Goal: Transaction & Acquisition: Purchase product/service

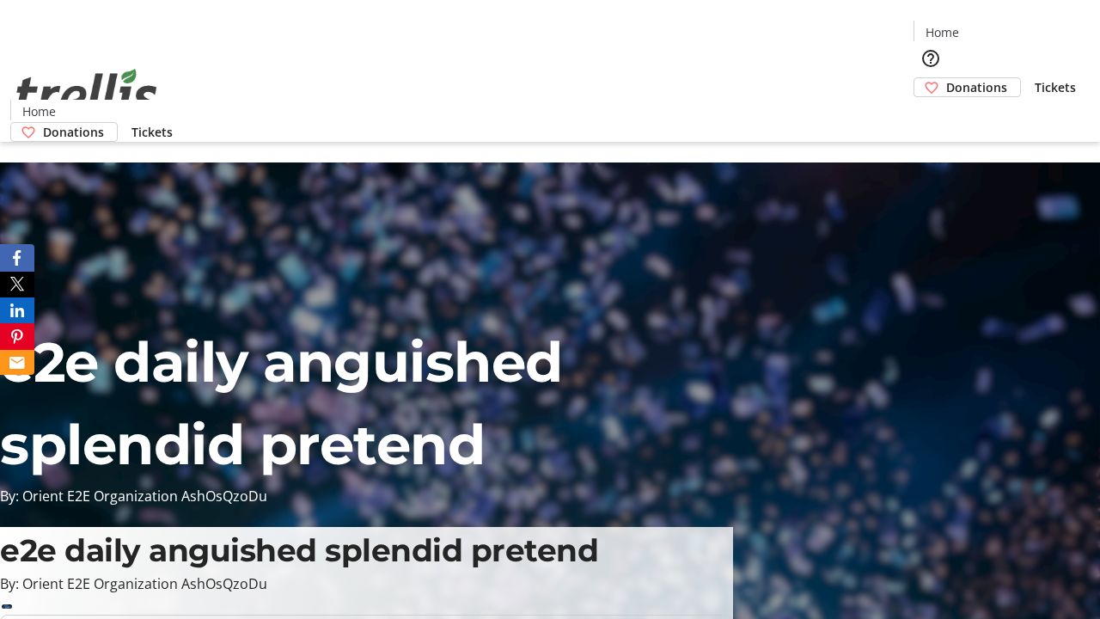
click at [1035, 78] on span "Tickets" at bounding box center [1055, 87] width 41 height 18
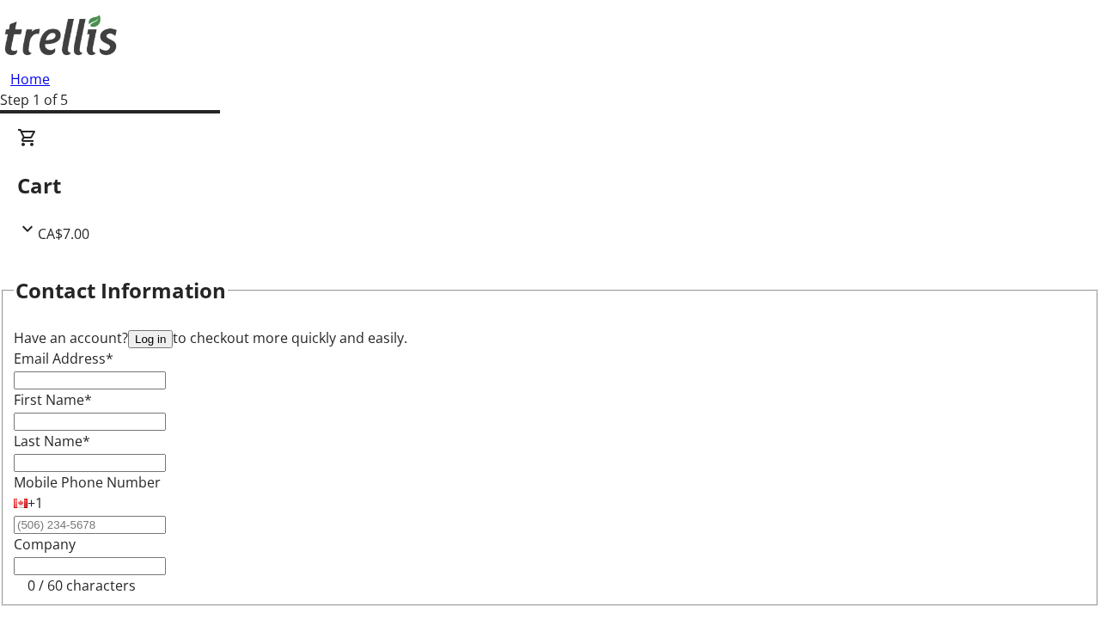
click at [173, 330] on button "Log in" at bounding box center [150, 339] width 45 height 18
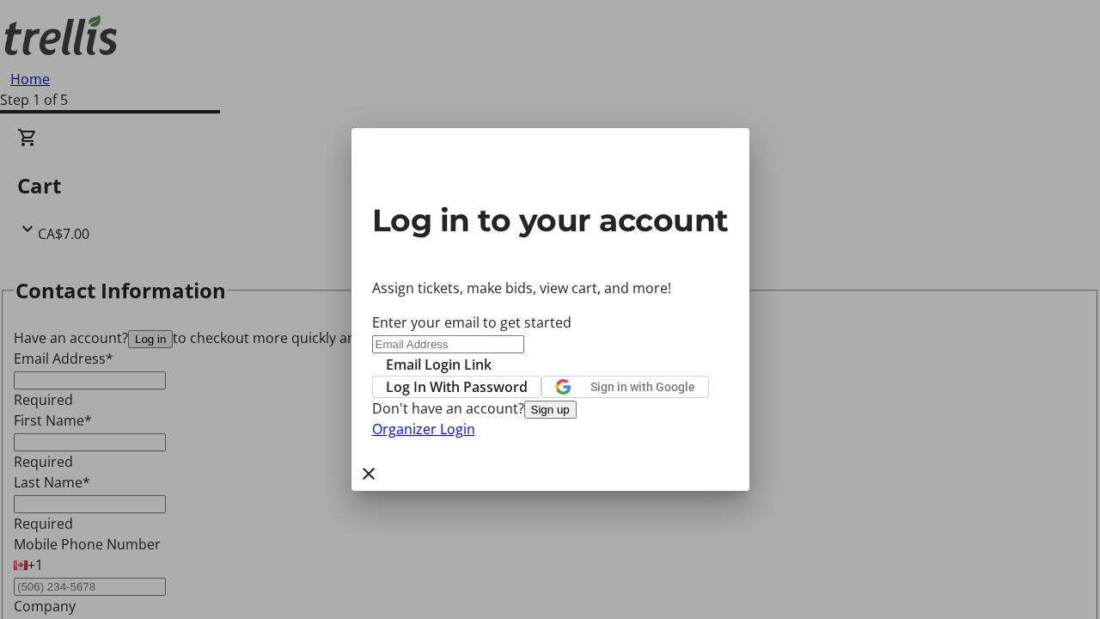
click at [528, 376] on span "Log In With Password" at bounding box center [457, 386] width 142 height 21
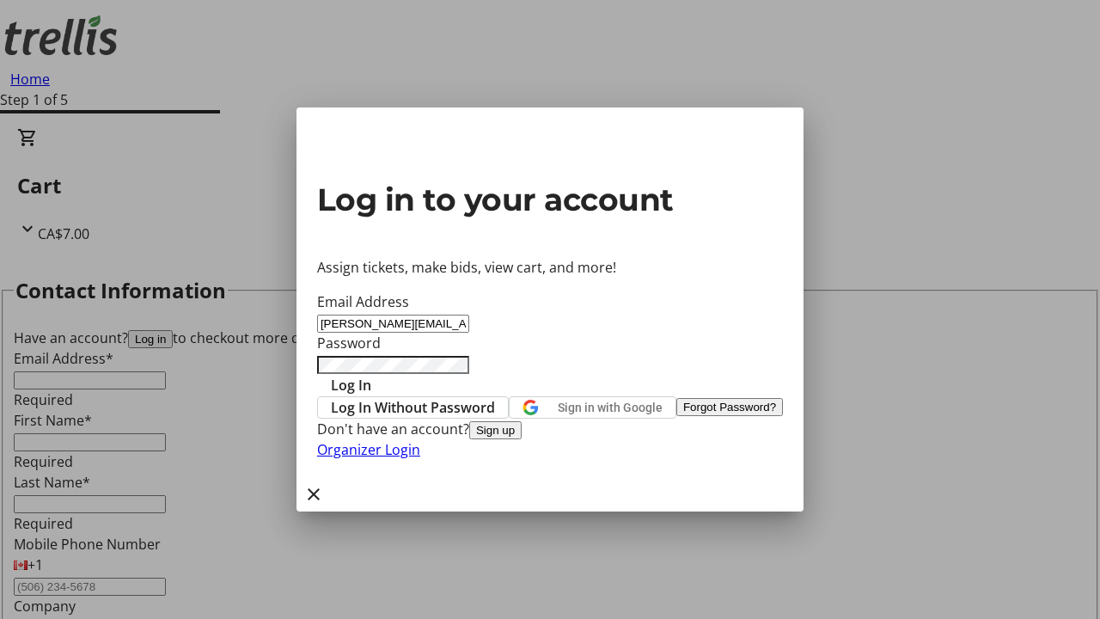
click at [371, 375] on span "Log In" at bounding box center [351, 385] width 40 height 21
